Goal: Find specific page/section: Find specific page/section

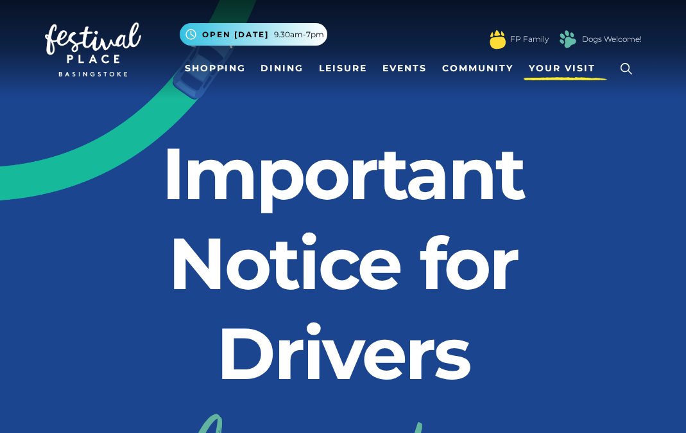
click at [556, 64] on span "Your Visit" at bounding box center [562, 68] width 67 height 13
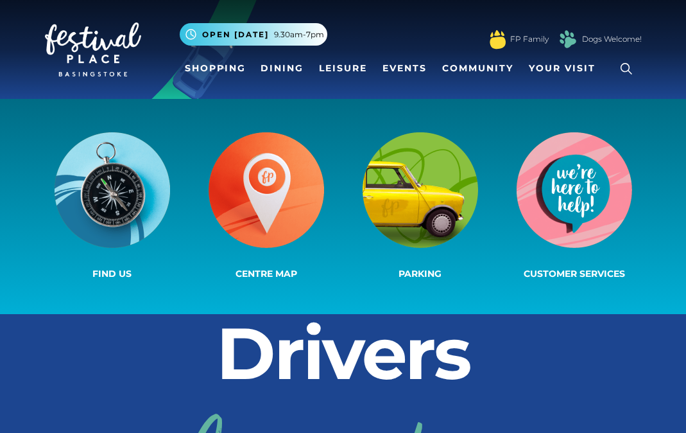
click at [507, 117] on div "Find us Centre Map Parking Customer Services" at bounding box center [343, 206] width 686 height 215
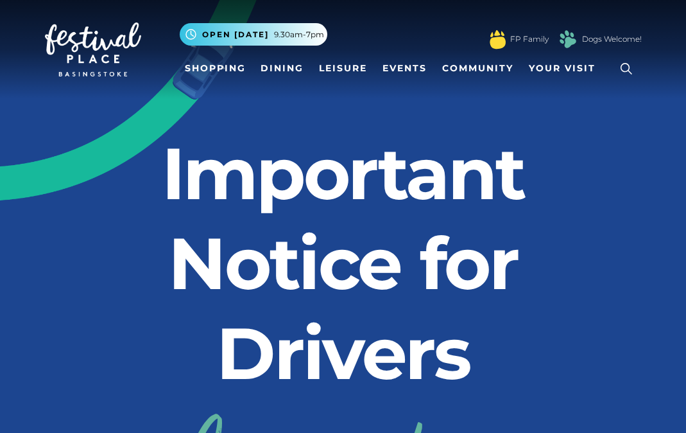
click at [223, 64] on link "Shopping" at bounding box center [215, 68] width 71 height 24
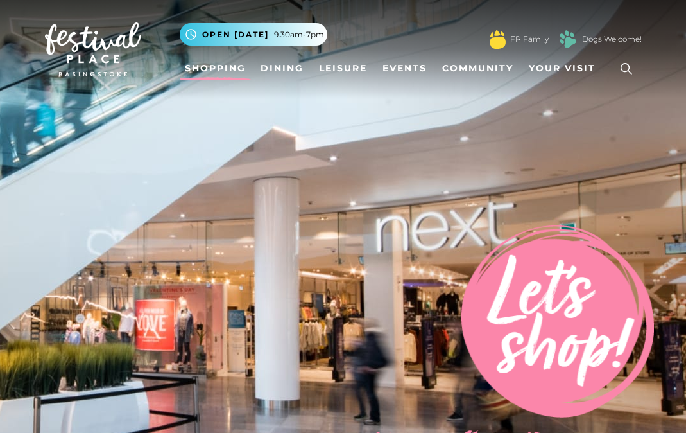
click at [254, 35] on span "Open [DATE]" at bounding box center [235, 35] width 67 height 12
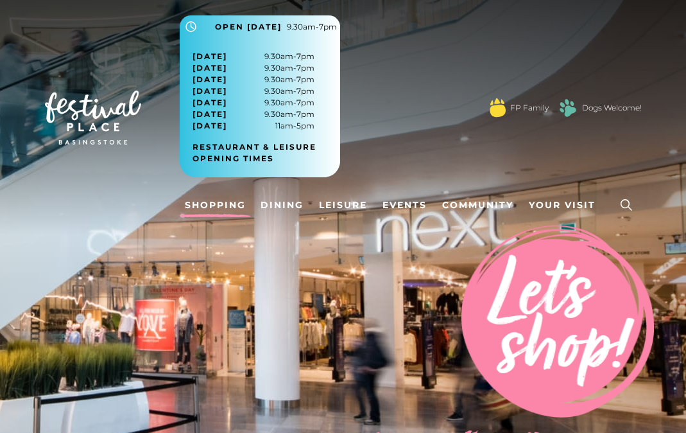
click at [290, 125] on span "Sunday 11am-5pm" at bounding box center [254, 126] width 122 height 12
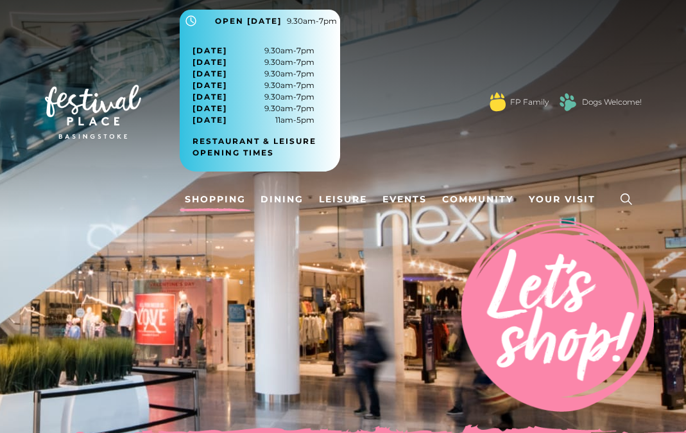
scroll to position [10, 0]
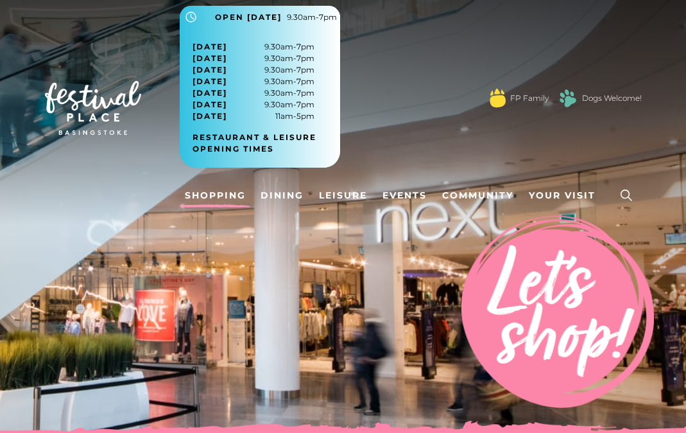
click at [227, 114] on span "[DATE]" at bounding box center [210, 116] width 35 height 12
click at [425, 81] on div ".st5{fill:none;stroke:#FFFFFF;stroke-width:2.29;stroke-miterlimit:10;} Open tod…" at bounding box center [411, 93] width 462 height 175
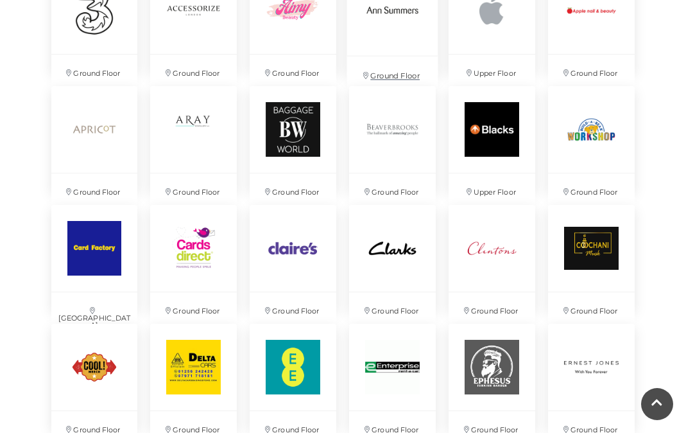
scroll to position [1037, 0]
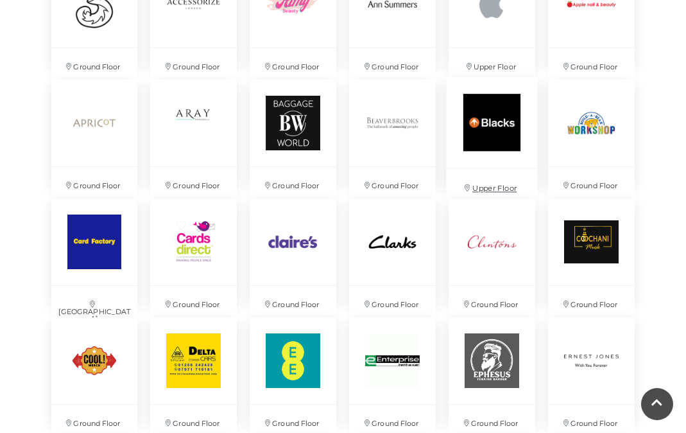
click at [496, 121] on img at bounding box center [492, 122] width 91 height 91
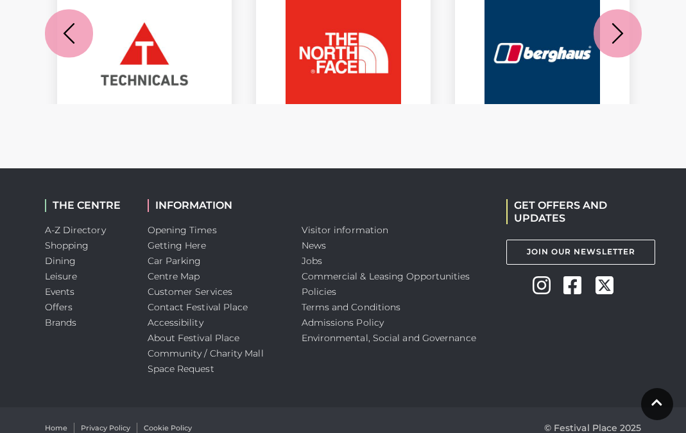
scroll to position [1552, 0]
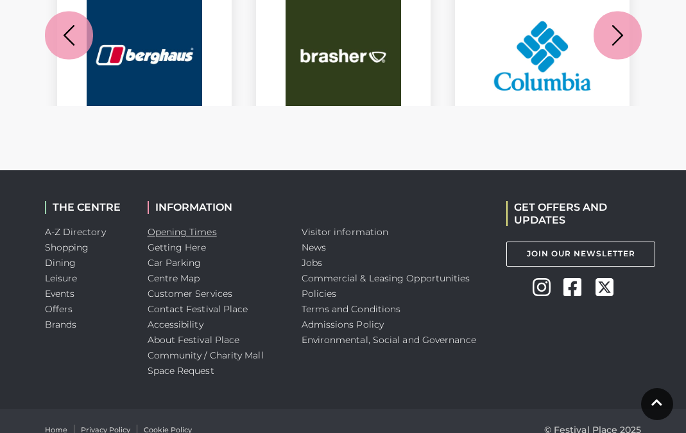
click at [183, 226] on link "Opening Times" at bounding box center [182, 232] width 69 height 12
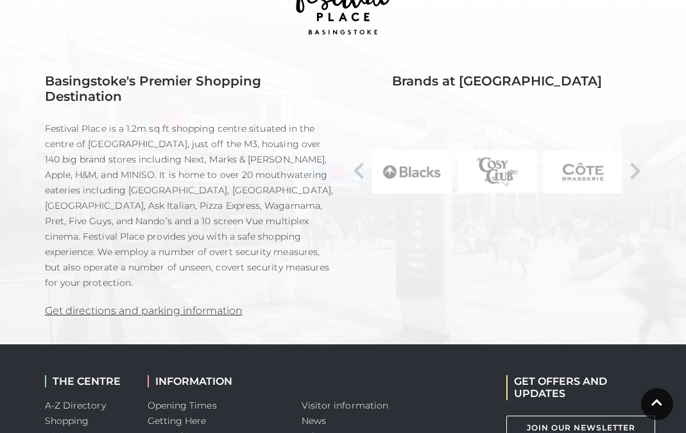
scroll to position [922, 0]
